Goal: Navigation & Orientation: Find specific page/section

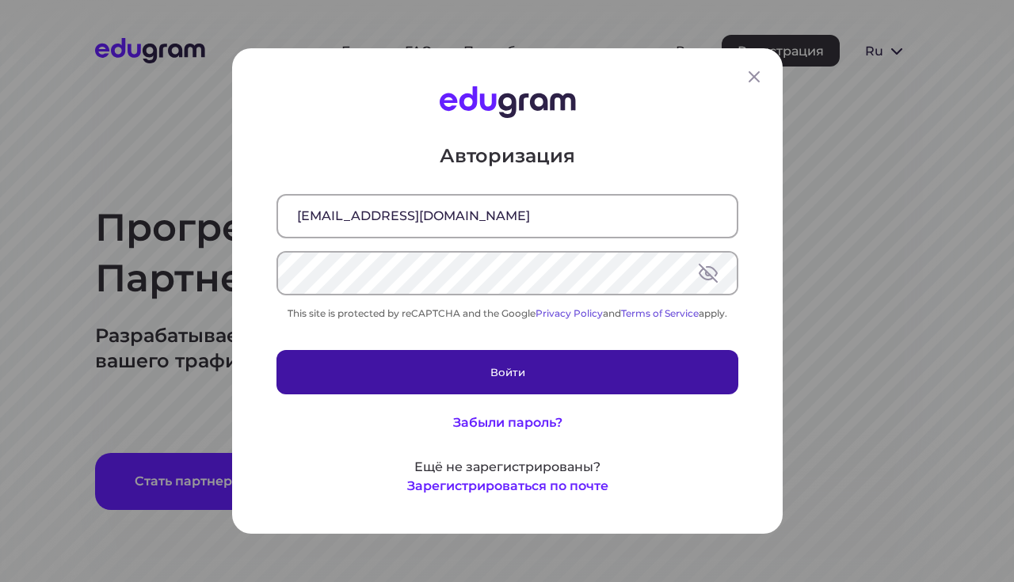
click at [444, 357] on button "Войти" at bounding box center [507, 372] width 462 height 44
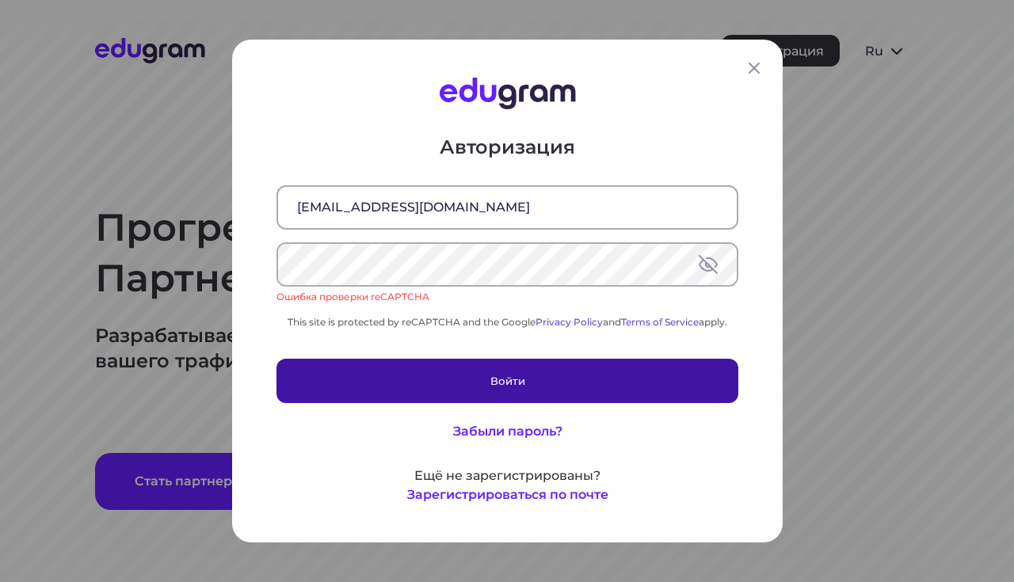
click at [436, 373] on button "Войти" at bounding box center [507, 381] width 462 height 44
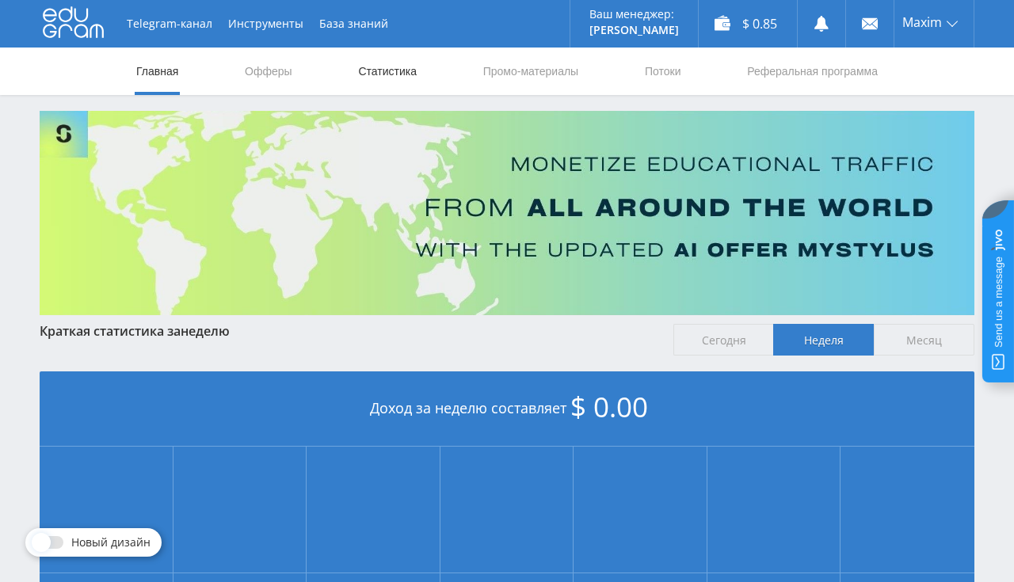
click at [379, 75] on link "Статистика" at bounding box center [387, 72] width 62 height 48
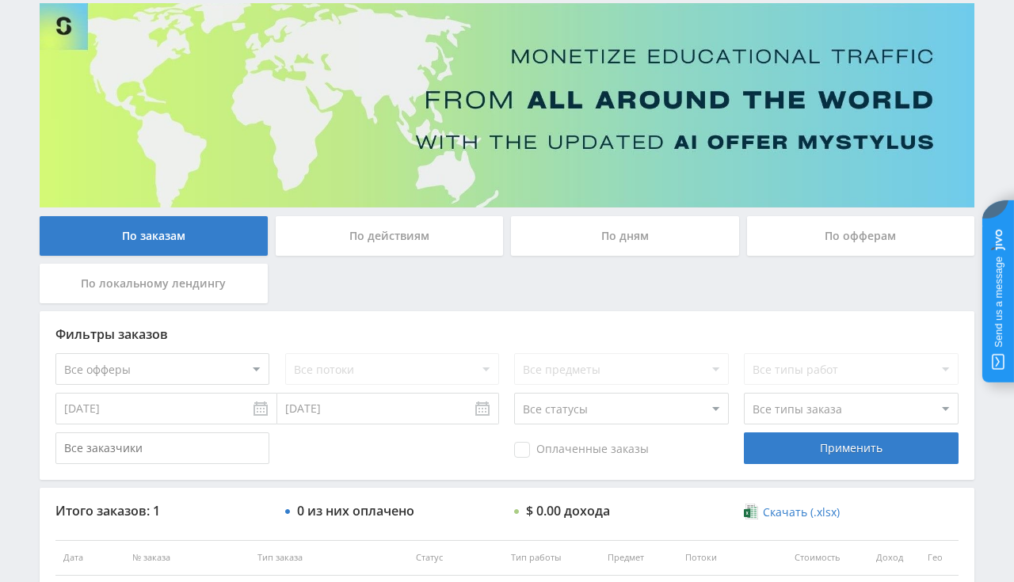
scroll to position [250, 0]
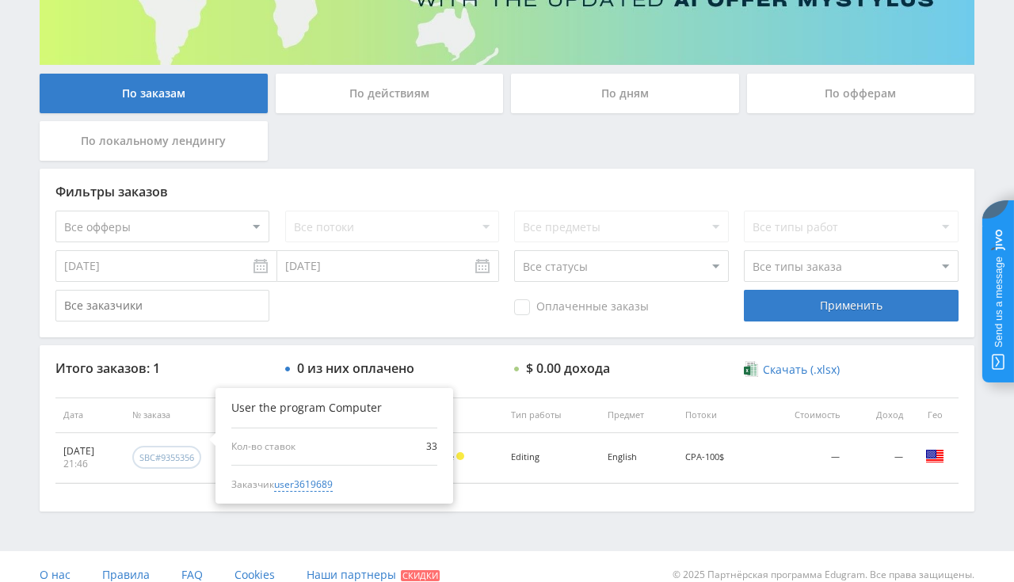
click at [194, 454] on div "sbc#9355356" at bounding box center [166, 458] width 55 height 12
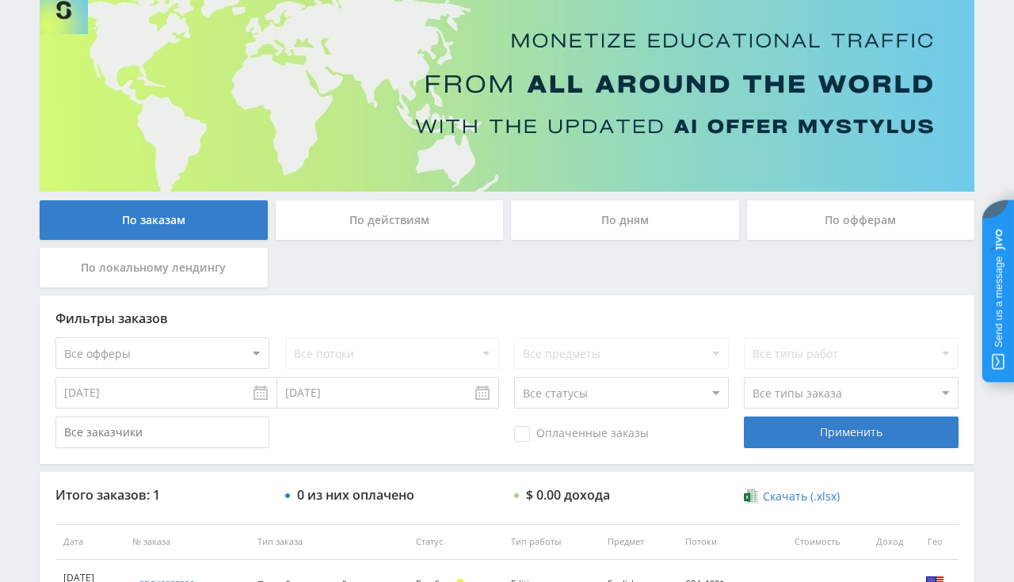
scroll to position [0, 0]
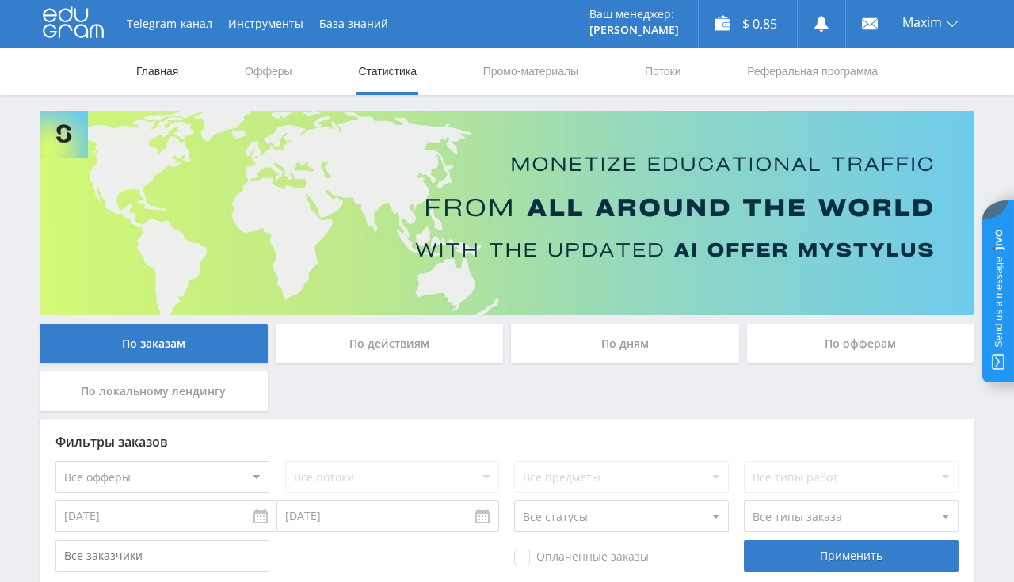
click at [158, 71] on link "Главная" at bounding box center [157, 72] width 45 height 48
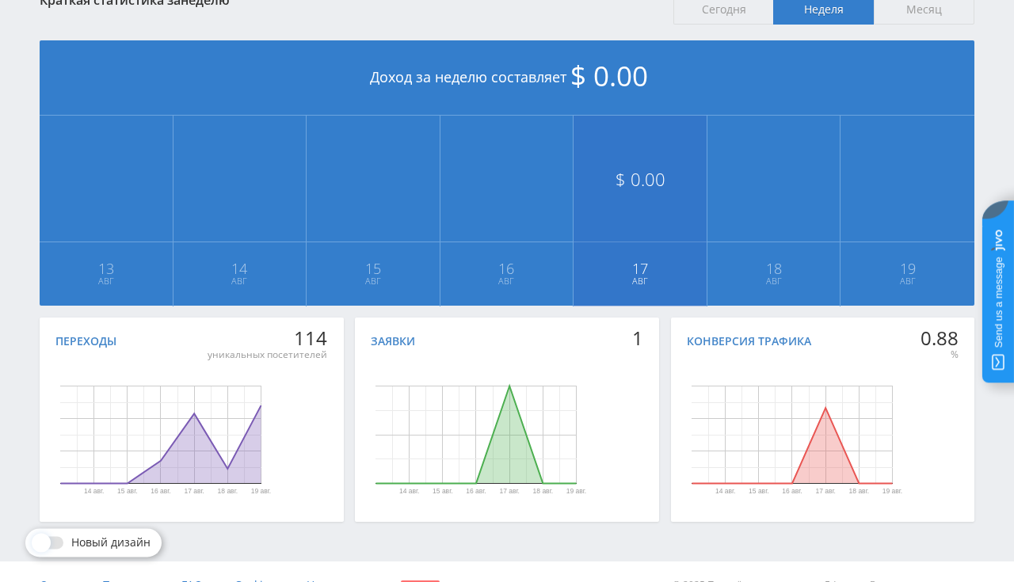
scroll to position [334, 0]
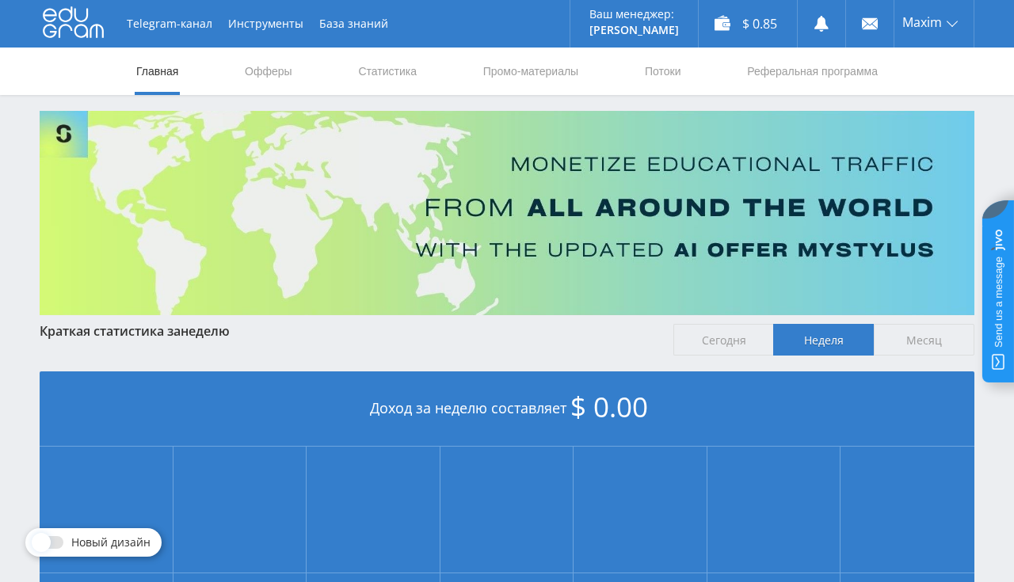
scroll to position [358, 0]
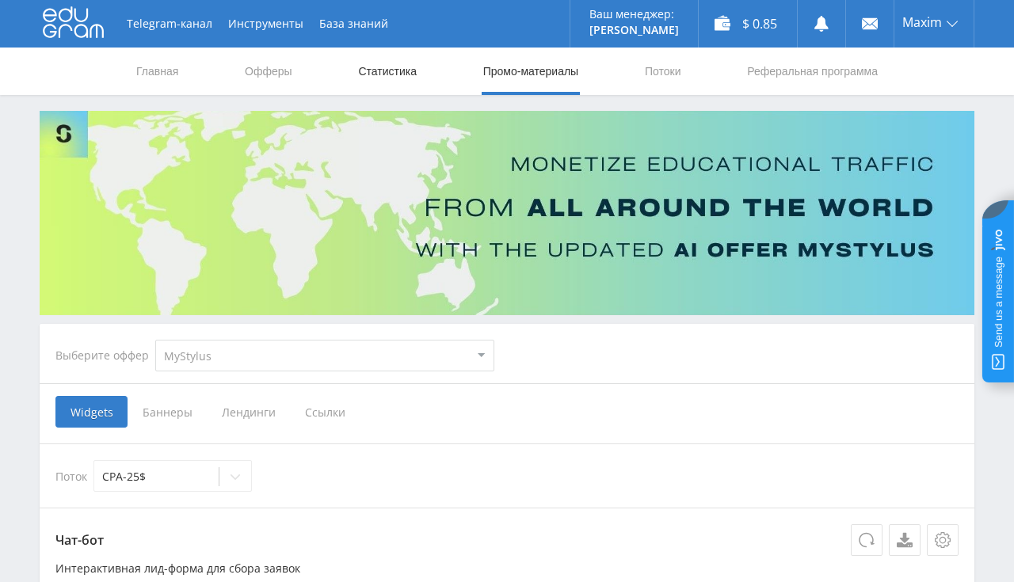
click at [371, 67] on link "Статистика" at bounding box center [387, 72] width 62 height 48
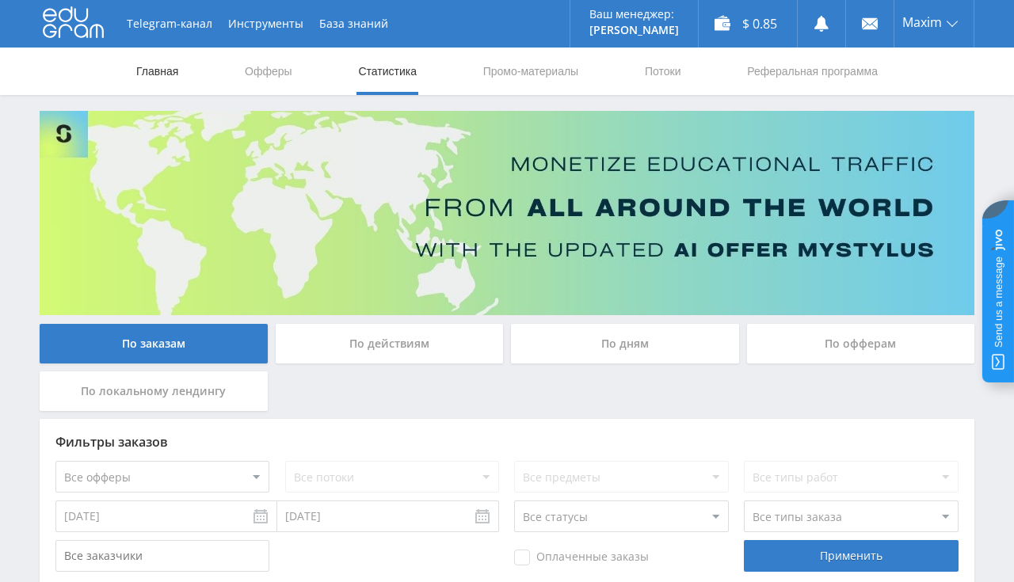
click at [158, 71] on link "Главная" at bounding box center [157, 72] width 45 height 48
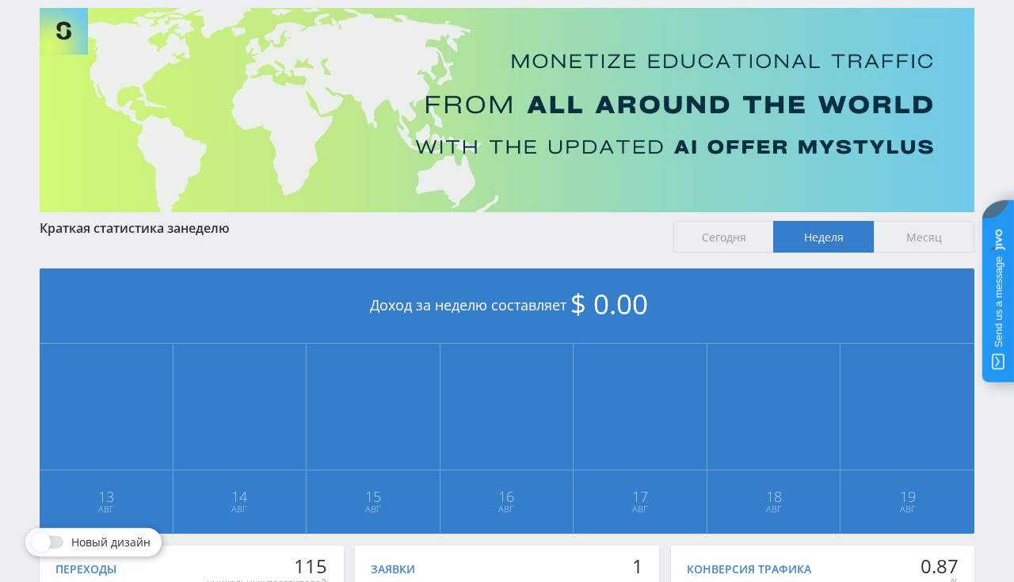
scroll to position [23, 0]
